Goal: Task Accomplishment & Management: Use online tool/utility

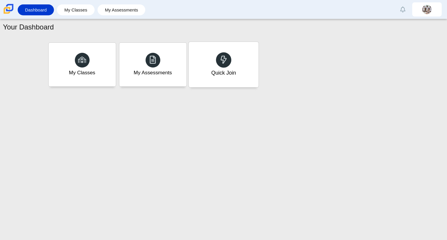
click at [218, 77] on div "Quick Join" at bounding box center [224, 64] width 70 height 45
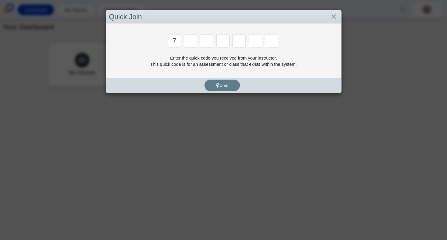
type input "7"
type input "y"
type input "3"
type input "k"
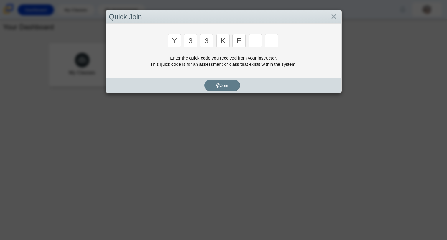
type input "e"
type input "4"
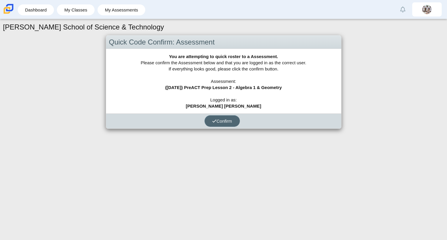
click at [212, 122] on icon "submit" at bounding box center [214, 121] width 4 height 4
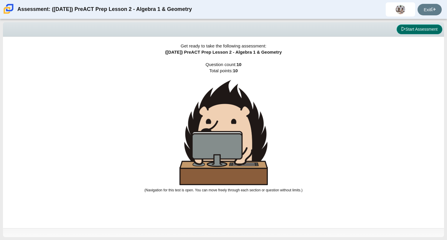
click at [406, 30] on button "Start Assessment" at bounding box center [420, 29] width 46 height 10
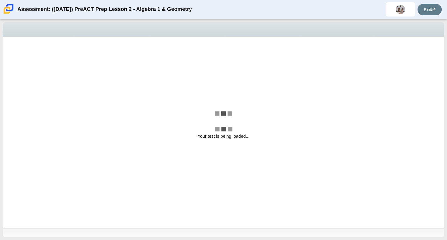
select select "ed62e223-81bd-4cbf-ab48-ab975844bd1f"
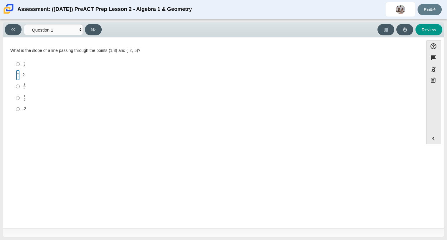
click at [19, 70] on input "2 2" at bounding box center [18, 75] width 4 height 11
radio input "true"
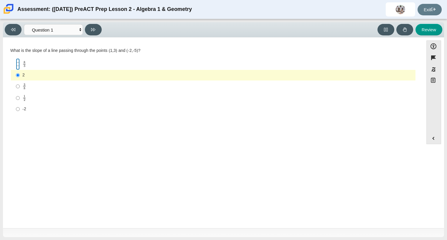
click at [19, 65] on input "8 3 8 thirds" at bounding box center [18, 63] width 4 height 11
radio input "true"
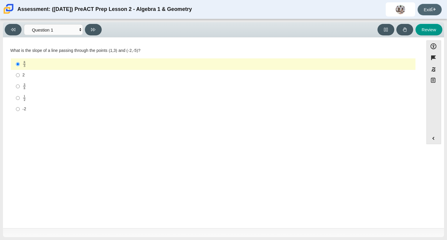
click at [428, 10] on link "Exit" at bounding box center [429, 9] width 24 height 11
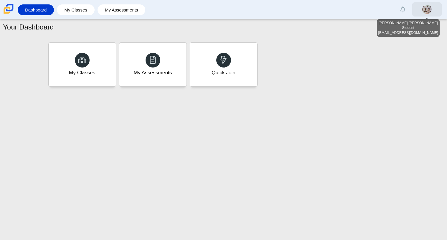
click at [422, 11] on img at bounding box center [426, 9] width 9 height 9
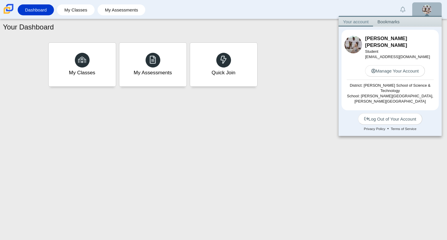
click at [354, 48] on link "Edit" at bounding box center [353, 49] width 6 height 5
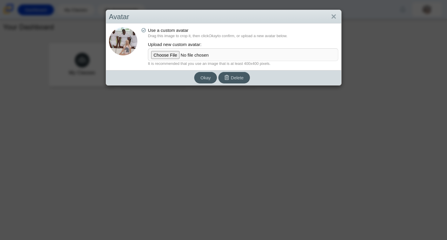
click at [379, 116] on div "Avatar Use a custom avatar Drag this image to crop it, then click Okay to confi…" at bounding box center [223, 120] width 447 height 240
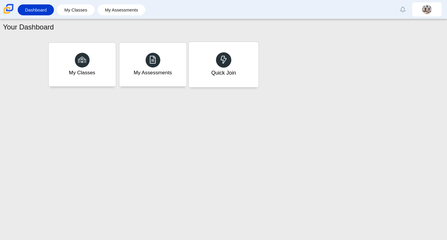
click at [246, 63] on div "Quick Join" at bounding box center [224, 64] width 70 height 45
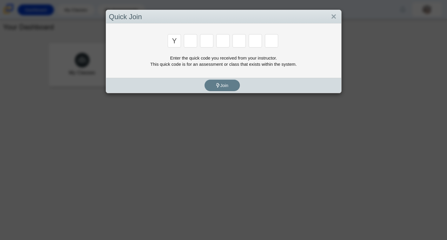
type input "y"
type input "3"
type input "k"
type input "e"
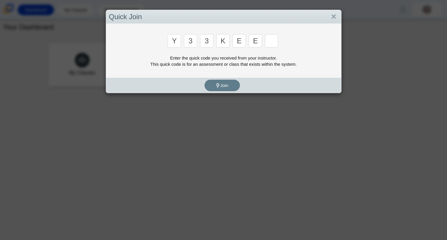
type input "e"
type input "4"
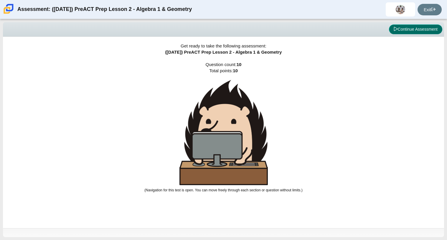
click at [425, 30] on button "Continue Assessment" at bounding box center [415, 29] width 53 height 10
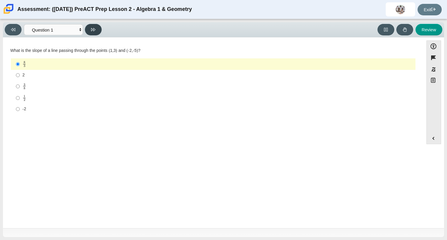
click at [91, 32] on button at bounding box center [93, 29] width 17 height 11
select select "ec95ace6-bebc-42b8-9428-40567494d4da"
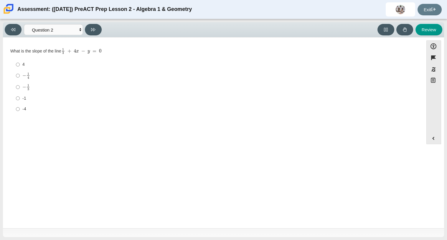
click at [27, 91] on mjx-container "− 1 3" at bounding box center [26, 86] width 8 height 11
click at [20, 91] on input "− 1 3 negative 1 third" at bounding box center [18, 86] width 4 height 11
radio input "true"
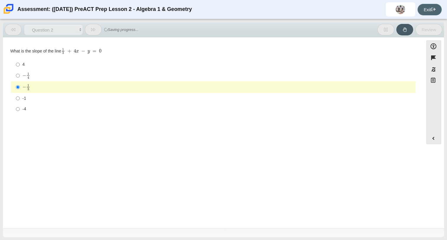
click at [426, 14] on link "Exit" at bounding box center [429, 9] width 24 height 11
